Goal: Information Seeking & Learning: Learn about a topic

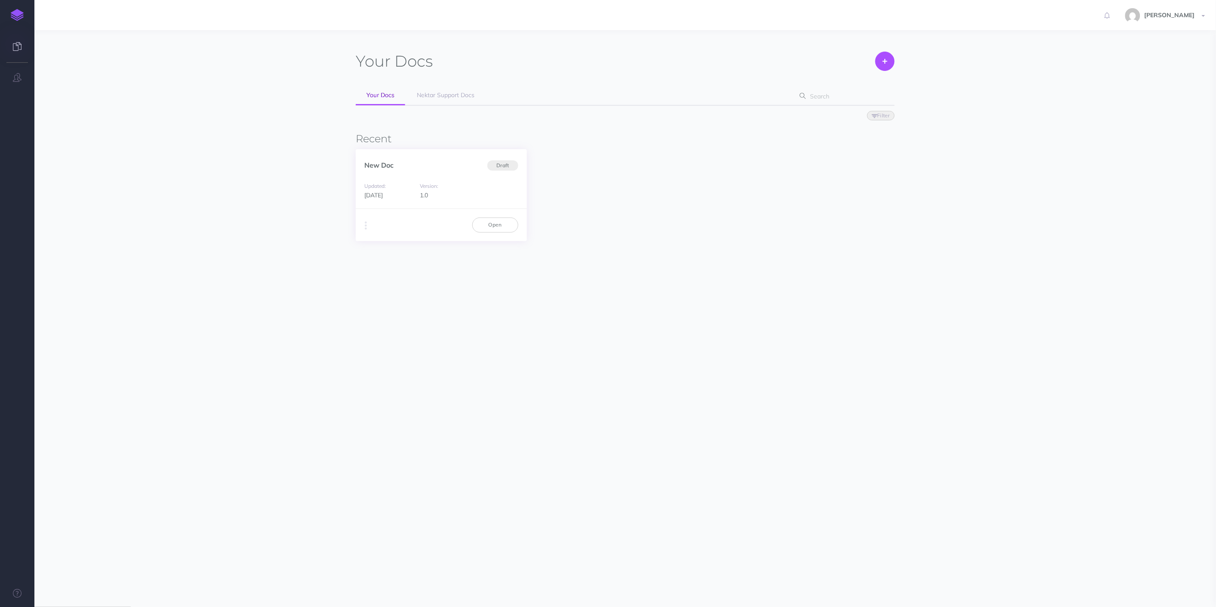
click at [450, 167] on div "New Doc Draft" at bounding box center [441, 160] width 171 height 23
click at [505, 228] on link "Open" at bounding box center [495, 225] width 46 height 15
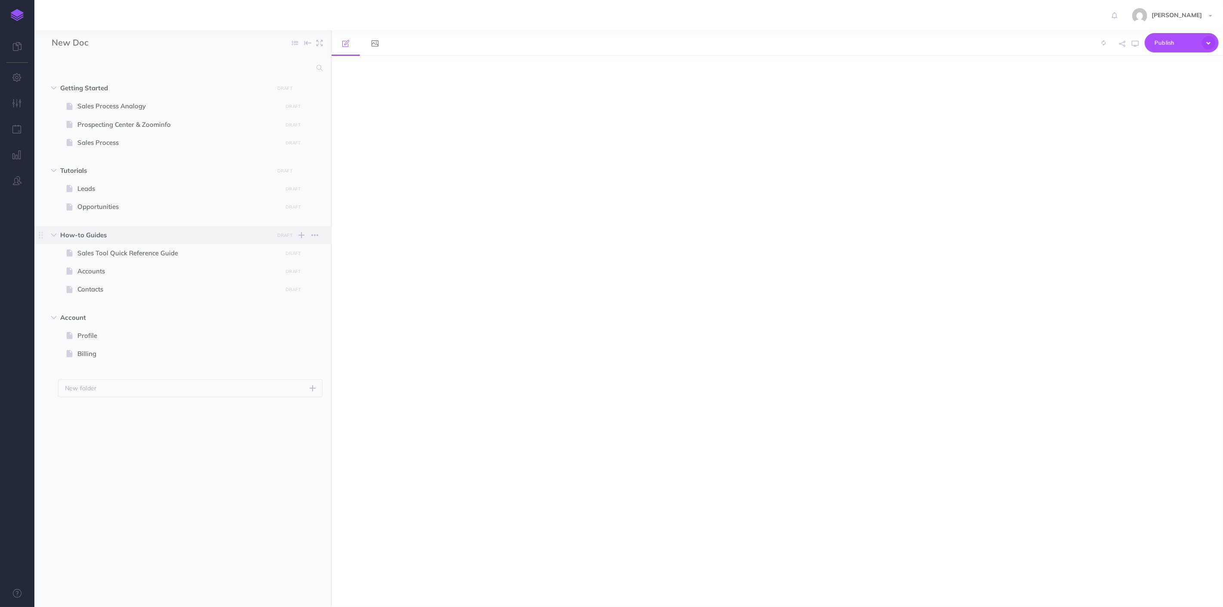
select select "null"
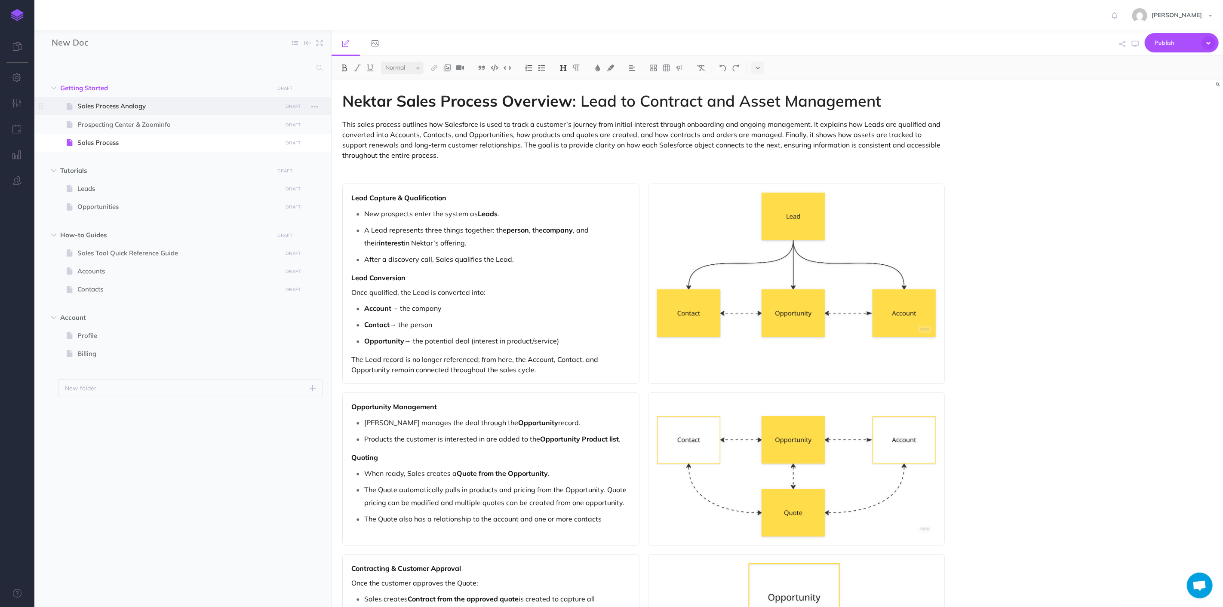
click at [110, 111] on span "Sales Process Analogy" at bounding box center [178, 106] width 202 height 10
select select "null"
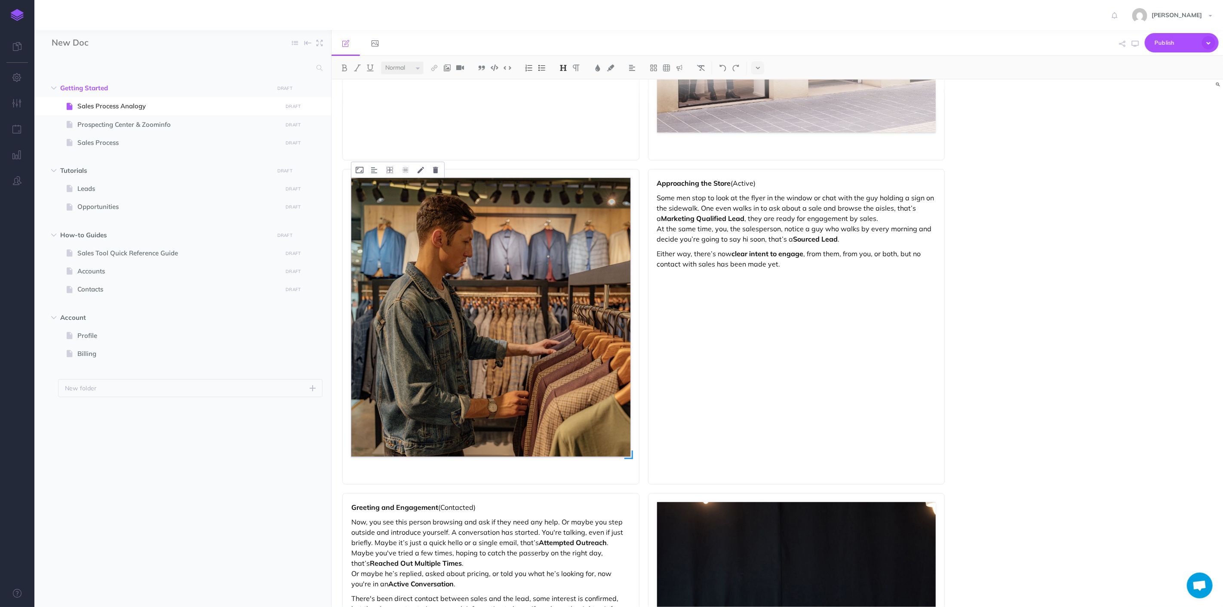
scroll to position [430, 0]
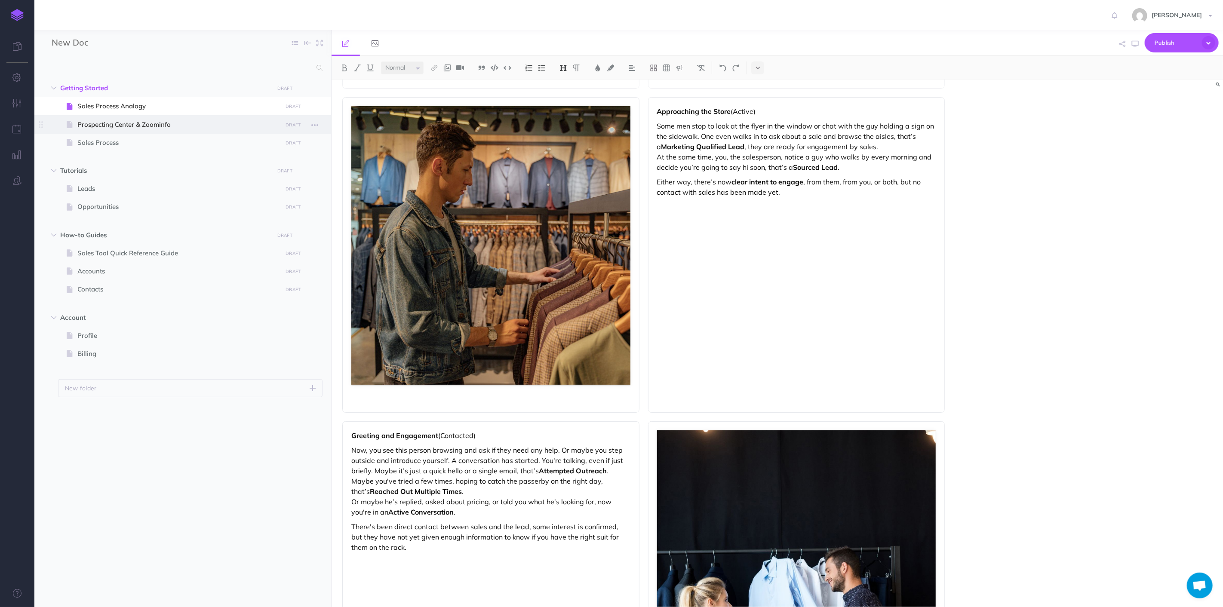
click at [109, 130] on span at bounding box center [182, 124] width 297 height 18
select select "null"
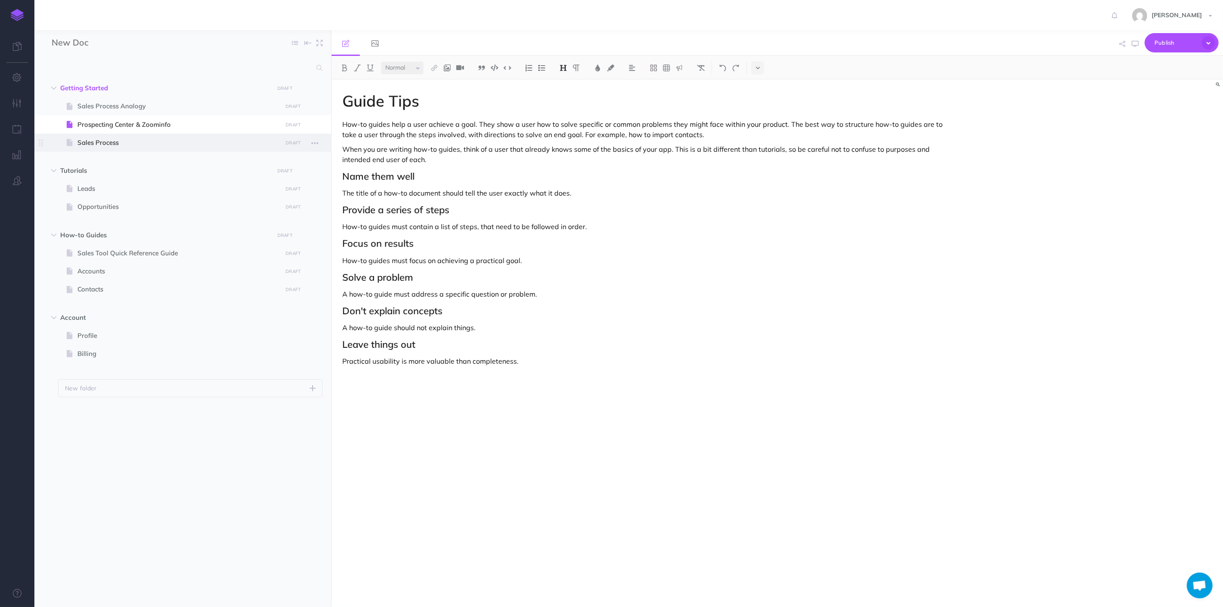
click at [110, 141] on span "Sales Process" at bounding box center [178, 143] width 202 height 10
select select "null"
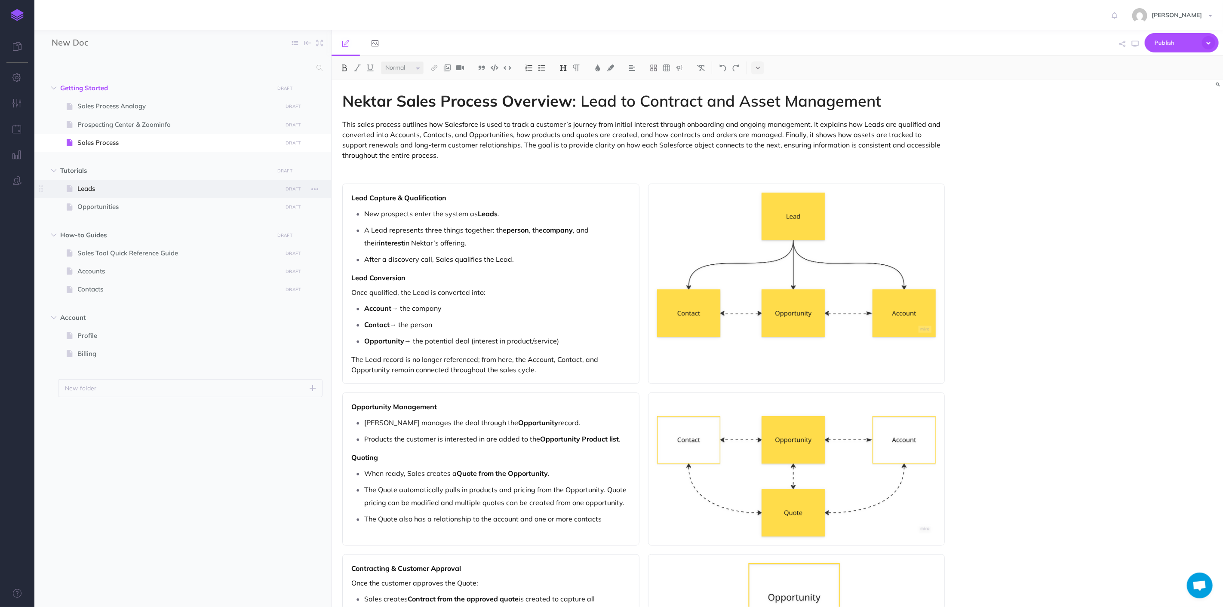
click at [105, 190] on span "Leads" at bounding box center [178, 189] width 202 height 10
select select "null"
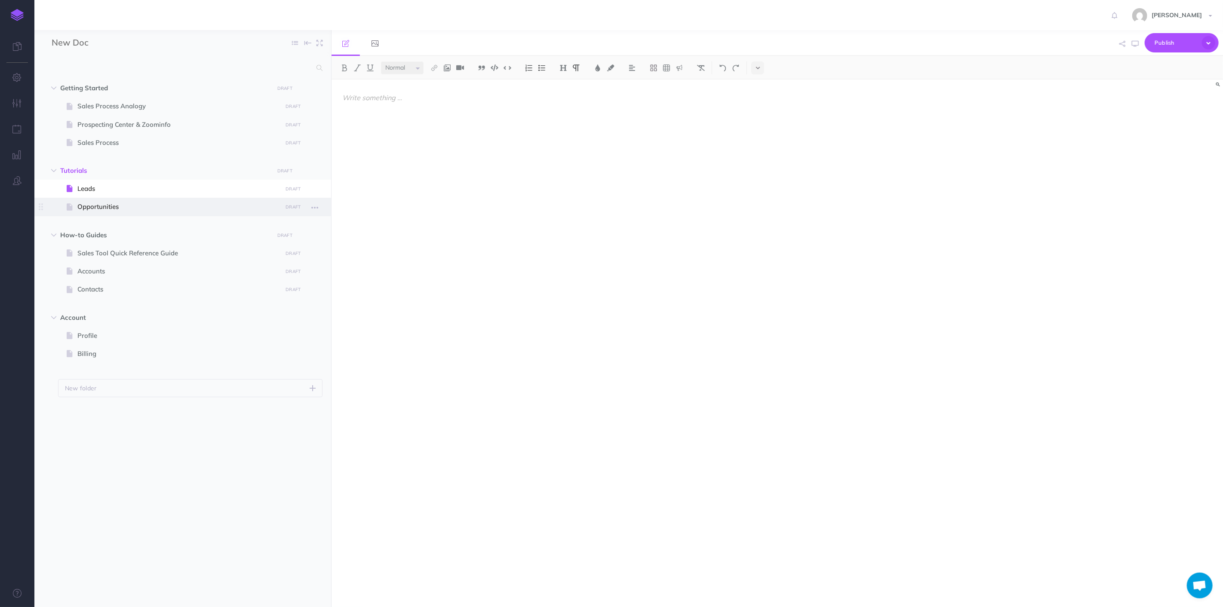
click at [120, 204] on span "Opportunities" at bounding box center [178, 207] width 202 height 10
select select "null"
click at [103, 276] on span "Accounts" at bounding box center [178, 271] width 202 height 10
select select "null"
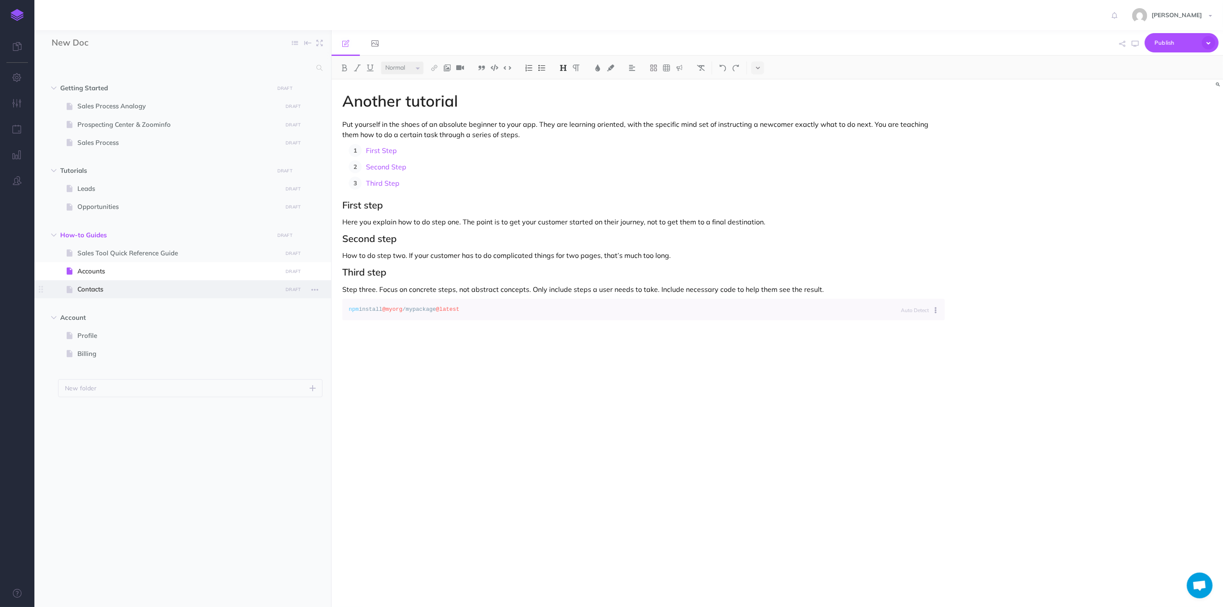
click at [102, 296] on span at bounding box center [182, 289] width 297 height 18
select select "null"
click at [112, 140] on span "Sales Process" at bounding box center [178, 143] width 202 height 10
select select "null"
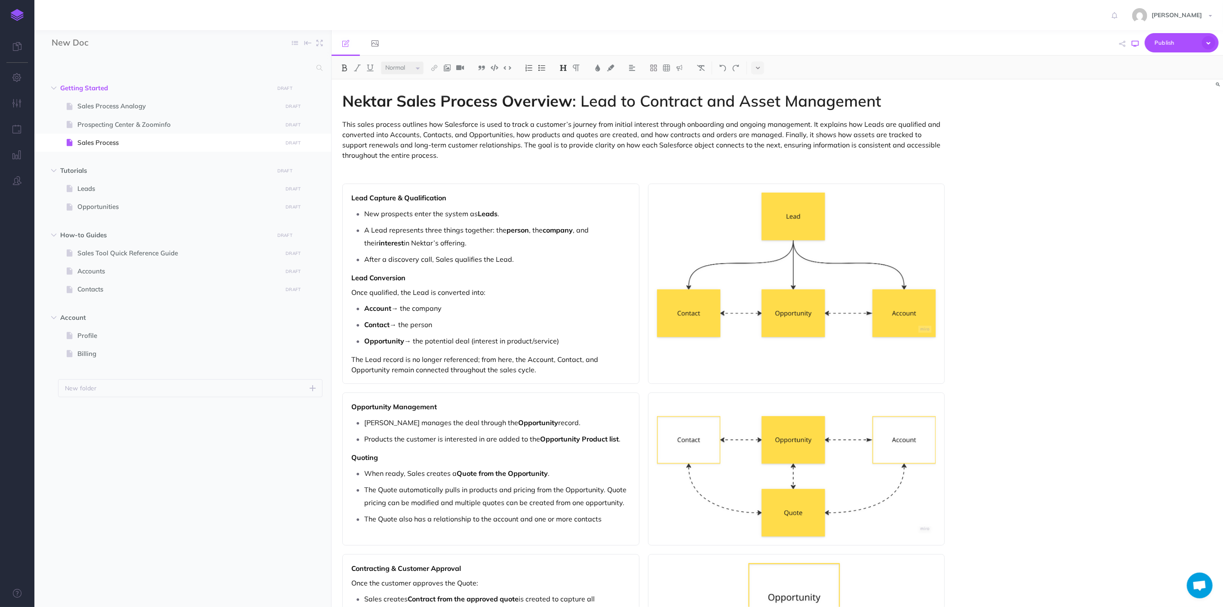
click at [1137, 40] on icon "button" at bounding box center [1135, 43] width 7 height 7
